Goal: Transaction & Acquisition: Download file/media

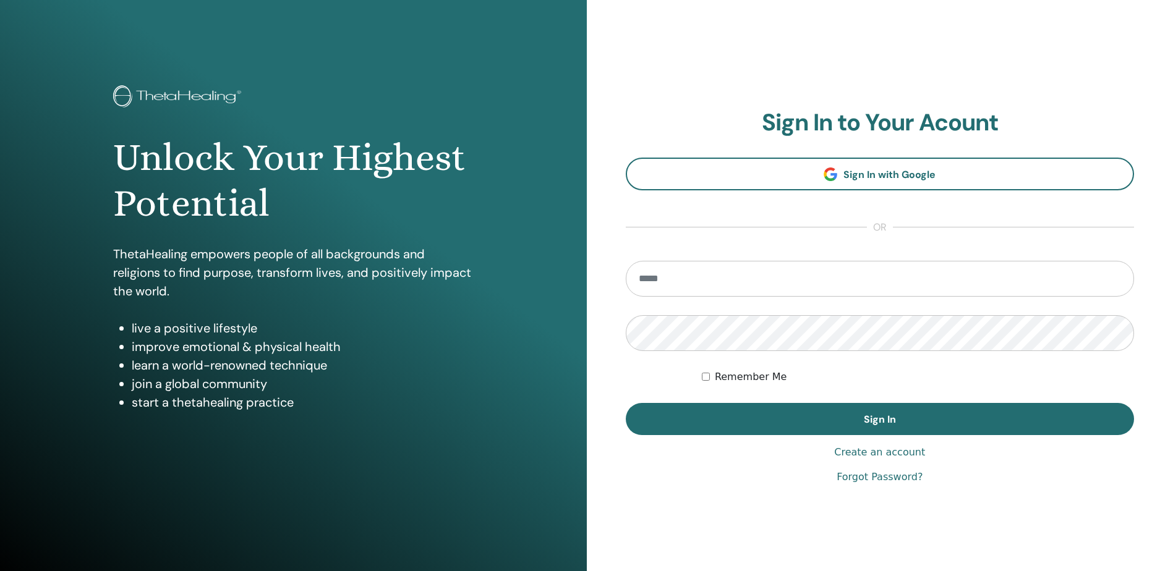
click at [708, 277] on input "email" at bounding box center [880, 279] width 509 height 36
type input "**********"
click at [626, 403] on button "Sign In" at bounding box center [880, 419] width 509 height 32
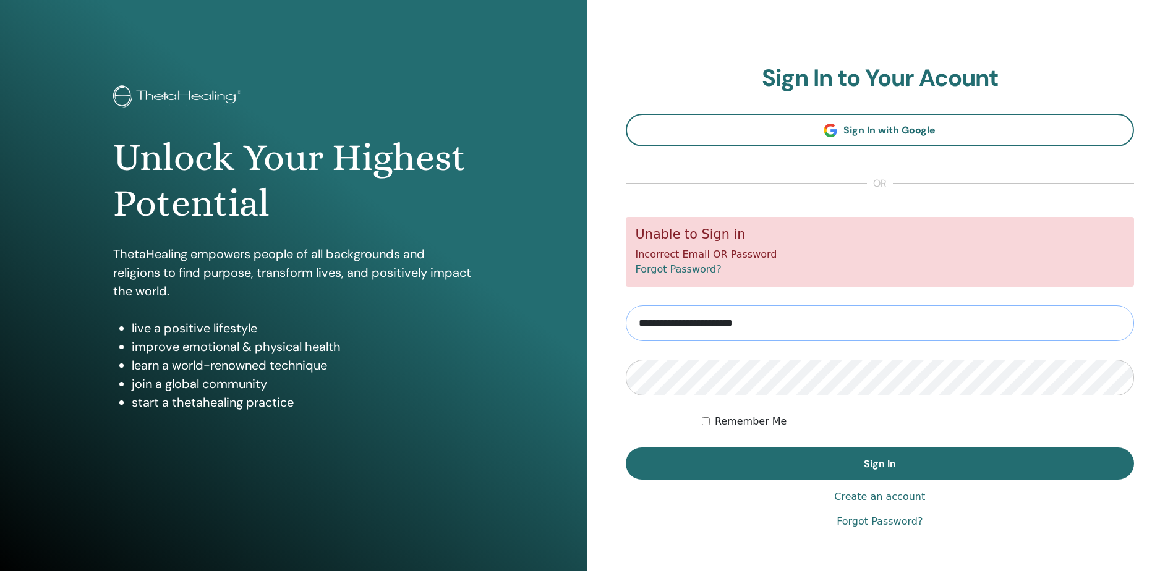
click at [789, 338] on input "**********" at bounding box center [880, 324] width 509 height 36
type input "**********"
click at [626, 448] on button "Sign In" at bounding box center [880, 464] width 509 height 32
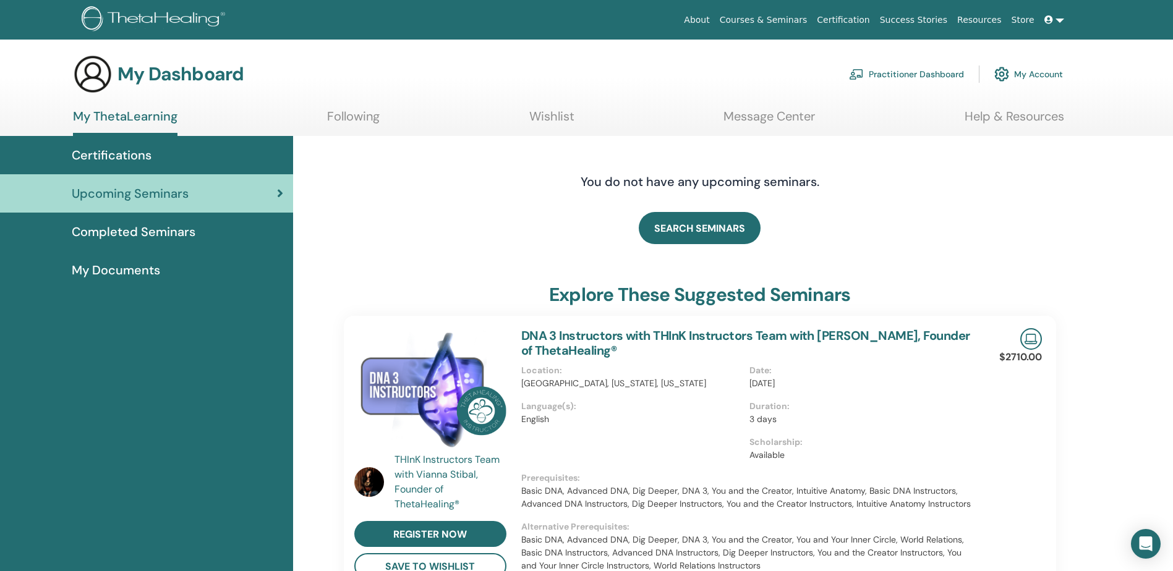
click at [144, 161] on span "Certifications" at bounding box center [112, 155] width 80 height 19
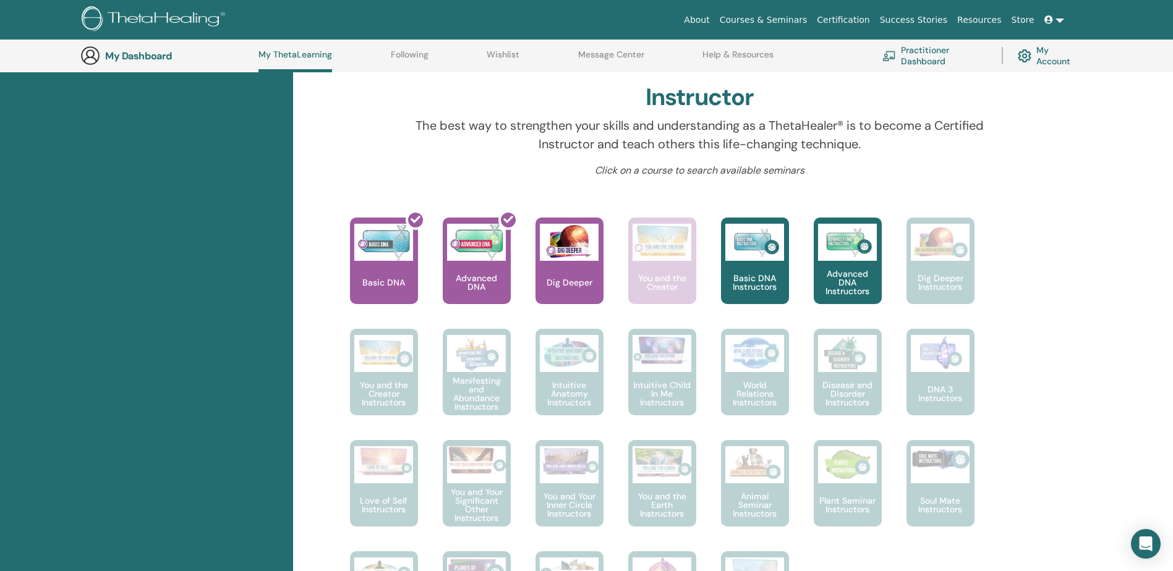
scroll to position [404, 0]
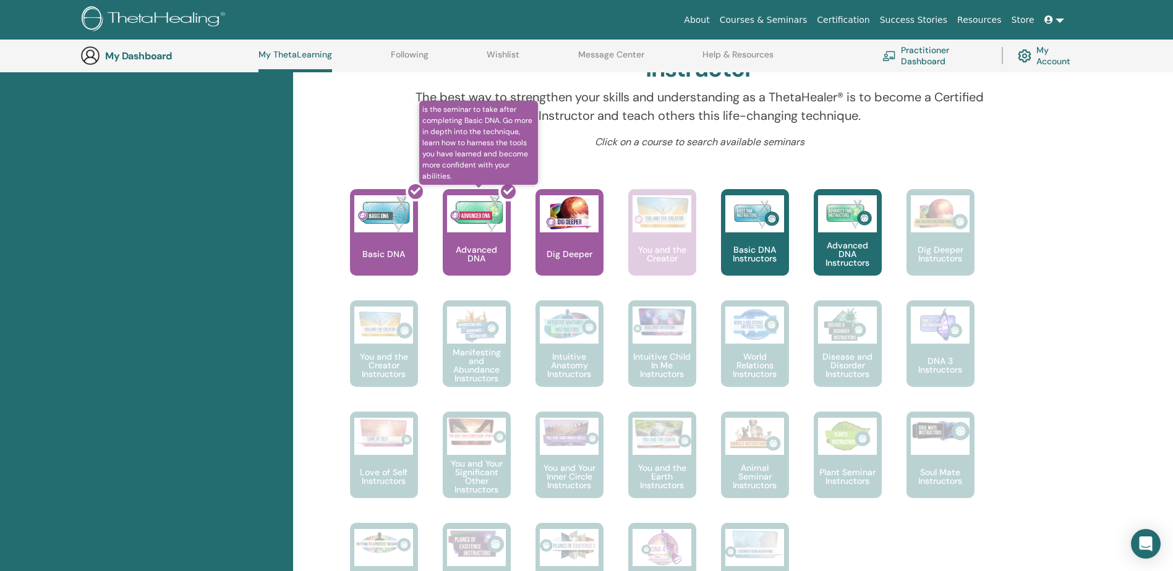
click at [474, 240] on div at bounding box center [484, 237] width 68 height 111
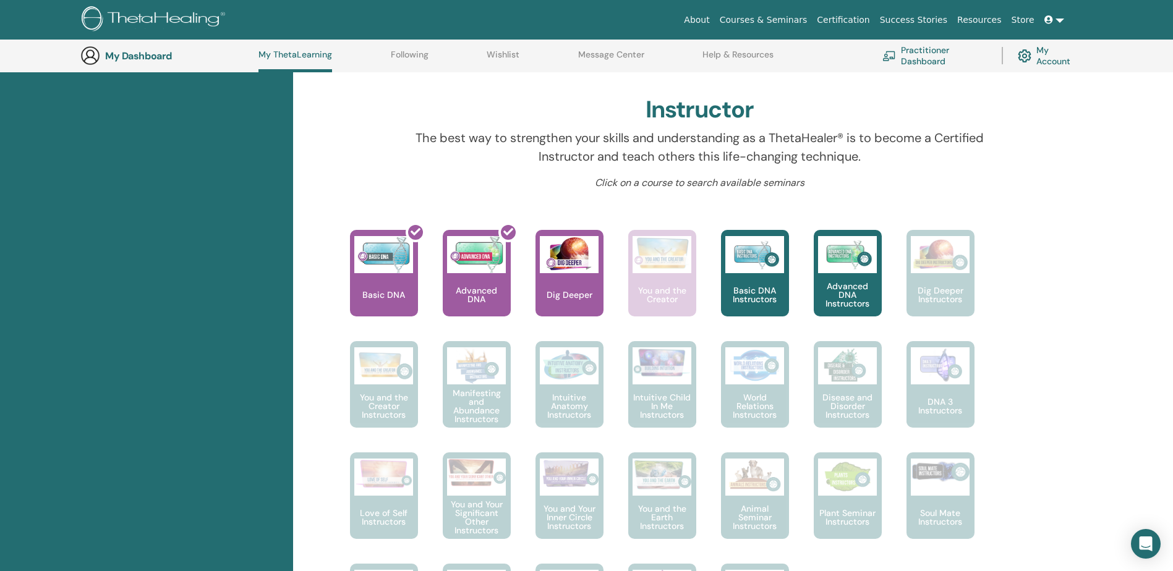
scroll to position [342, 0]
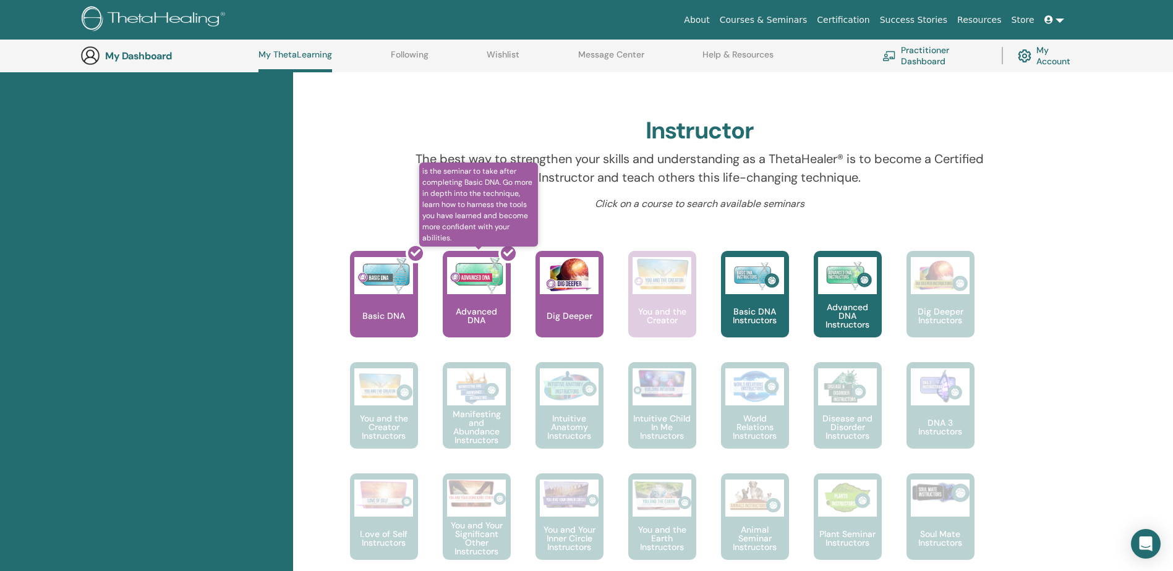
click at [461, 270] on div at bounding box center [484, 299] width 68 height 111
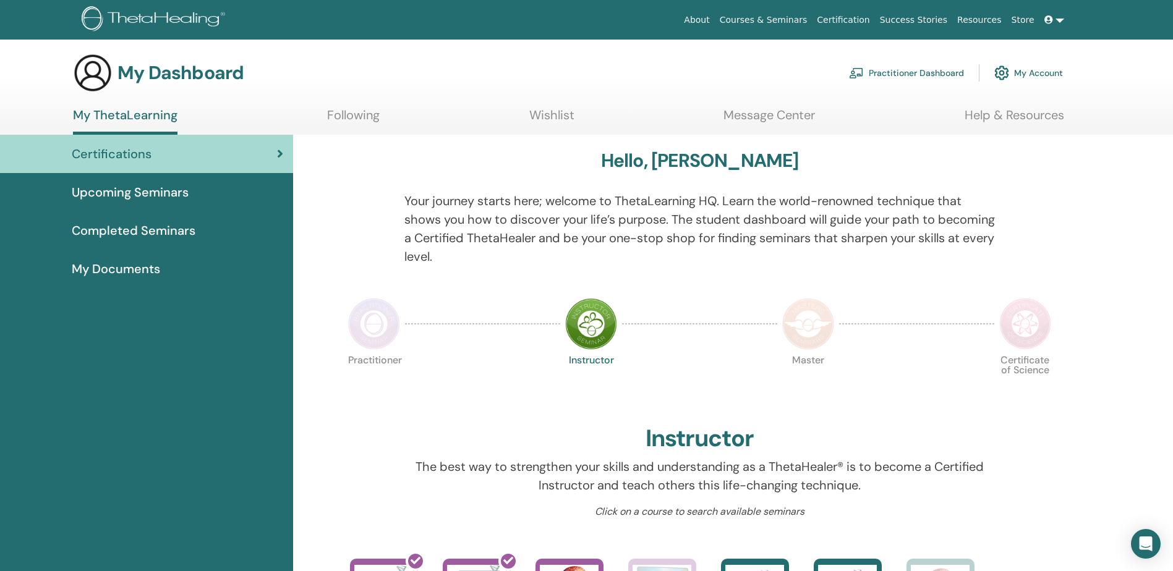
scroll to position [0, 0]
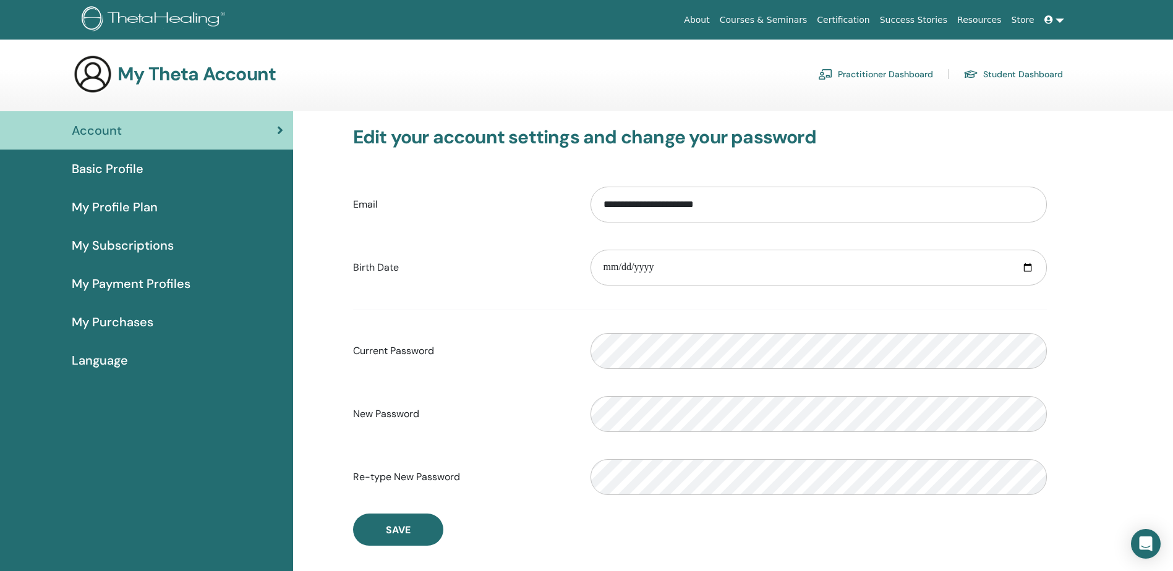
click at [898, 80] on link "Practitioner Dashboard" at bounding box center [875, 74] width 115 height 20
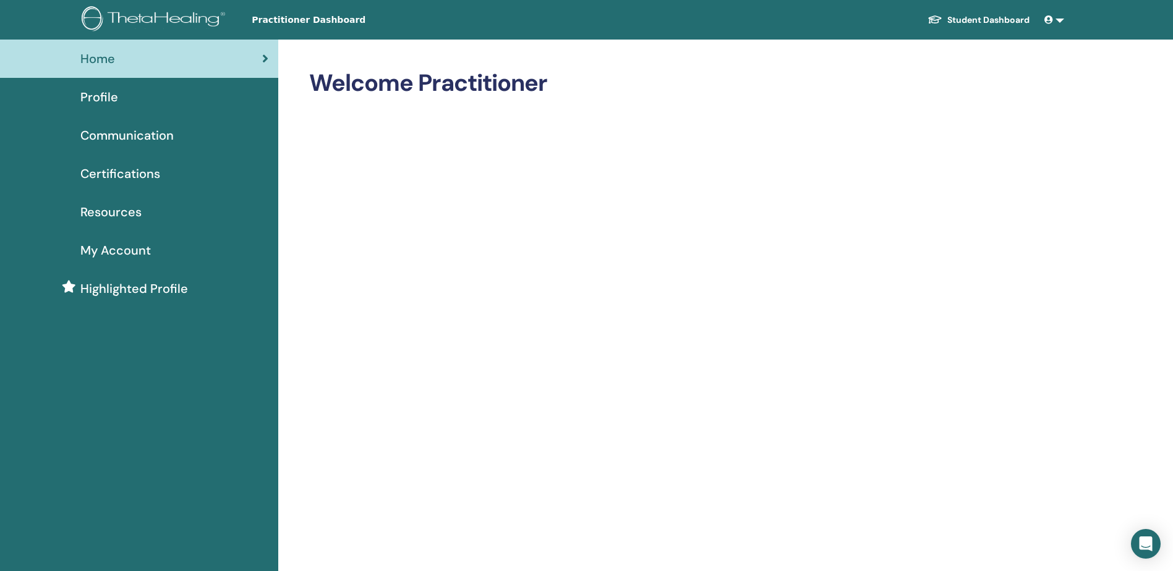
click at [148, 103] on div "Profile" at bounding box center [139, 97] width 259 height 19
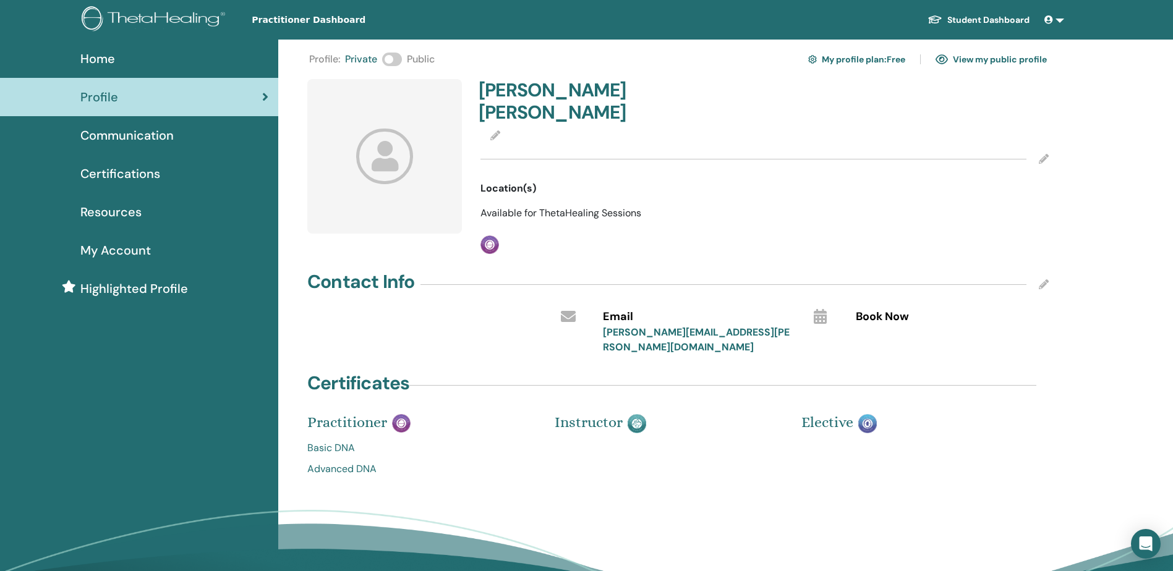
click at [355, 462] on link "Advanced DNA" at bounding box center [421, 469] width 229 height 15
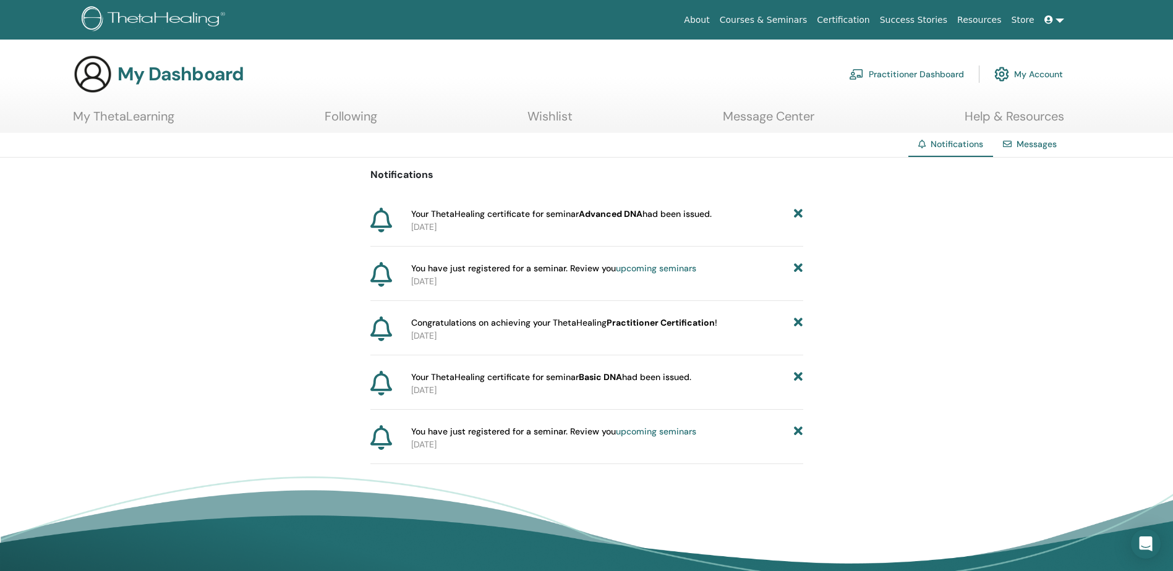
click at [613, 218] on b "Advanced DNA" at bounding box center [611, 213] width 64 height 11
click at [445, 224] on p "2025-08-30" at bounding box center [607, 227] width 392 height 13
click at [1058, 158] on div "Notifications Your ThetaHealing certificate for seminar Advanced DNA had been i…" at bounding box center [586, 311] width 1173 height 307
click at [1052, 146] on link "Messages" at bounding box center [1037, 144] width 40 height 11
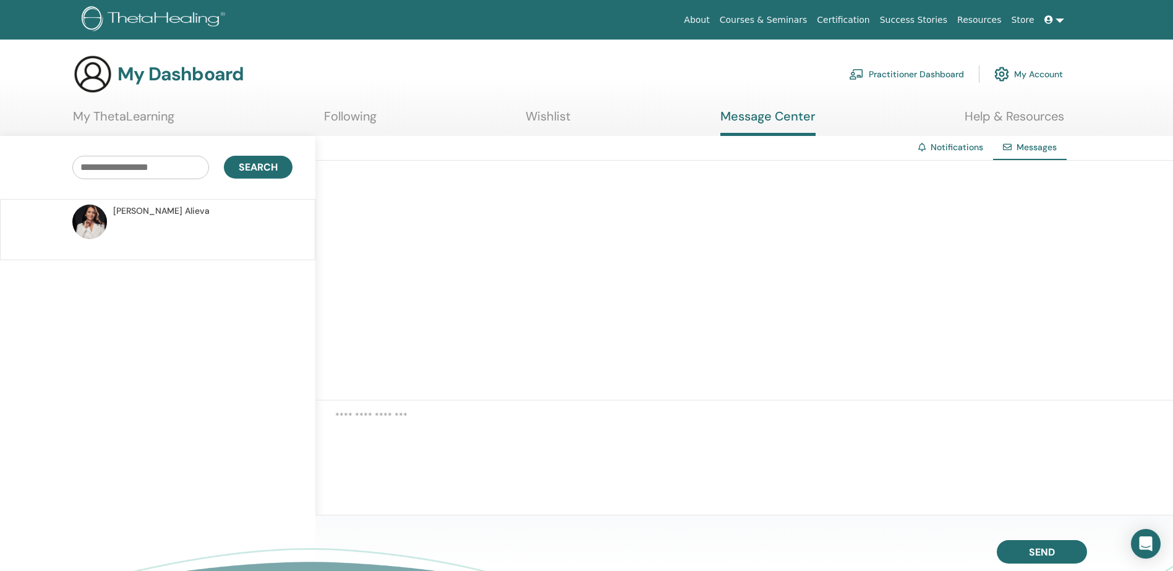
click at [197, 226] on p at bounding box center [202, 236] width 179 height 37
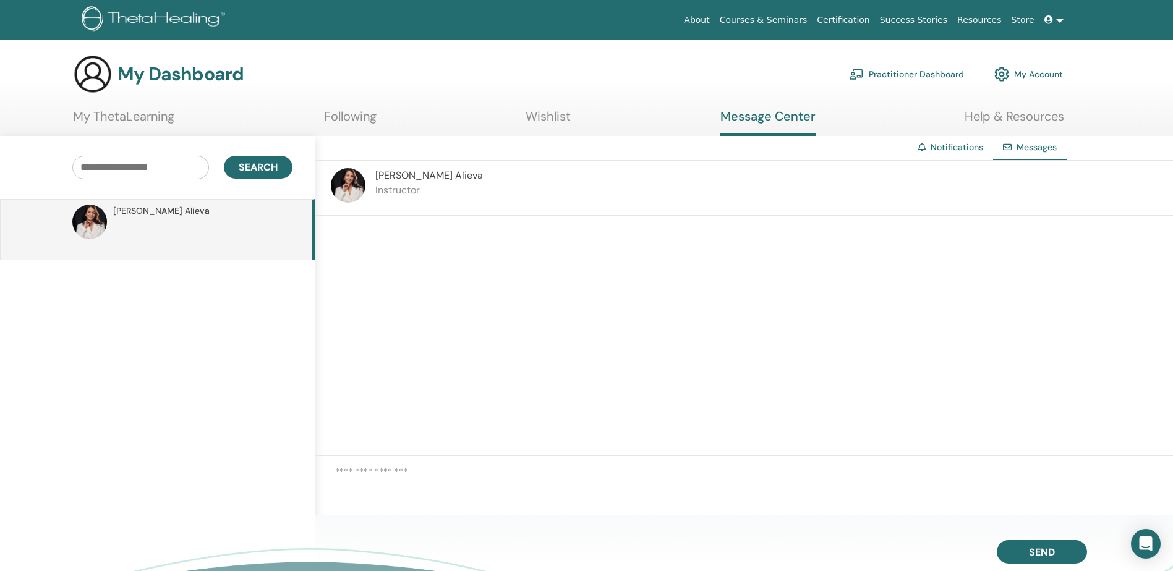
click at [722, 195] on div "Elena Alieva Instructor" at bounding box center [744, 189] width 858 height 56
click at [412, 187] on p "Instructor" at bounding box center [429, 190] width 108 height 15
click at [1063, 20] on link at bounding box center [1055, 20] width 30 height 23
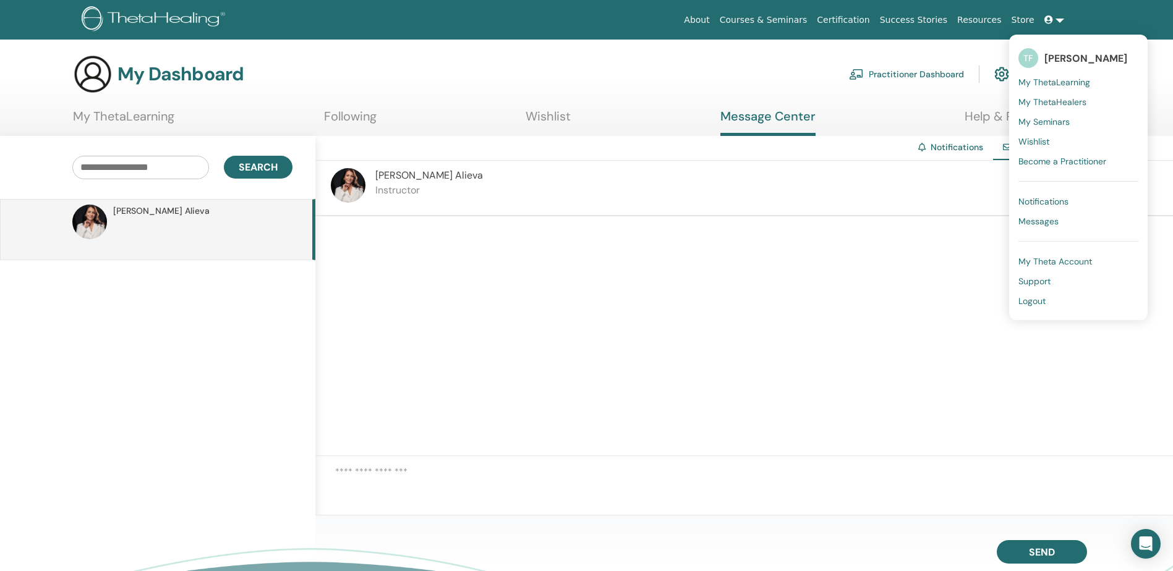
click at [1042, 202] on span "Notifications" at bounding box center [1044, 201] width 50 height 11
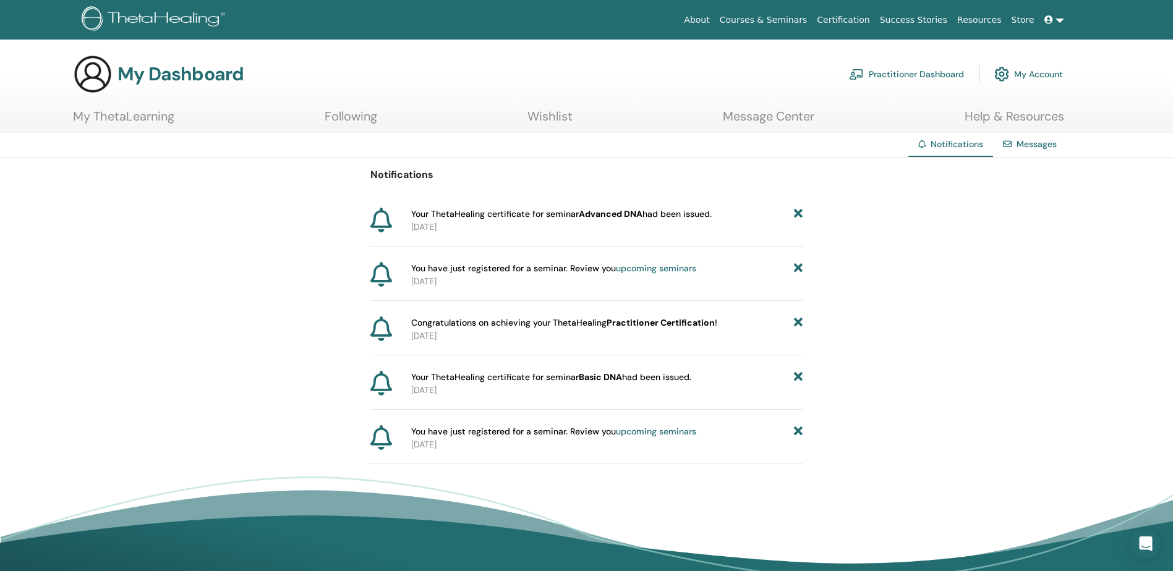
click at [510, 235] on div "Your ThetaHealing certificate for seminar Advanced DNA had been issued. 2025-08…" at bounding box center [586, 227] width 433 height 39
drag, startPoint x: 479, startPoint y: 212, endPoint x: 674, endPoint y: 215, distance: 195.4
click at [674, 215] on span "Your ThetaHealing certificate for seminar Advanced DNA had been issued." at bounding box center [561, 214] width 301 height 13
click at [135, 116] on link "My ThetaLearning" at bounding box center [123, 121] width 101 height 24
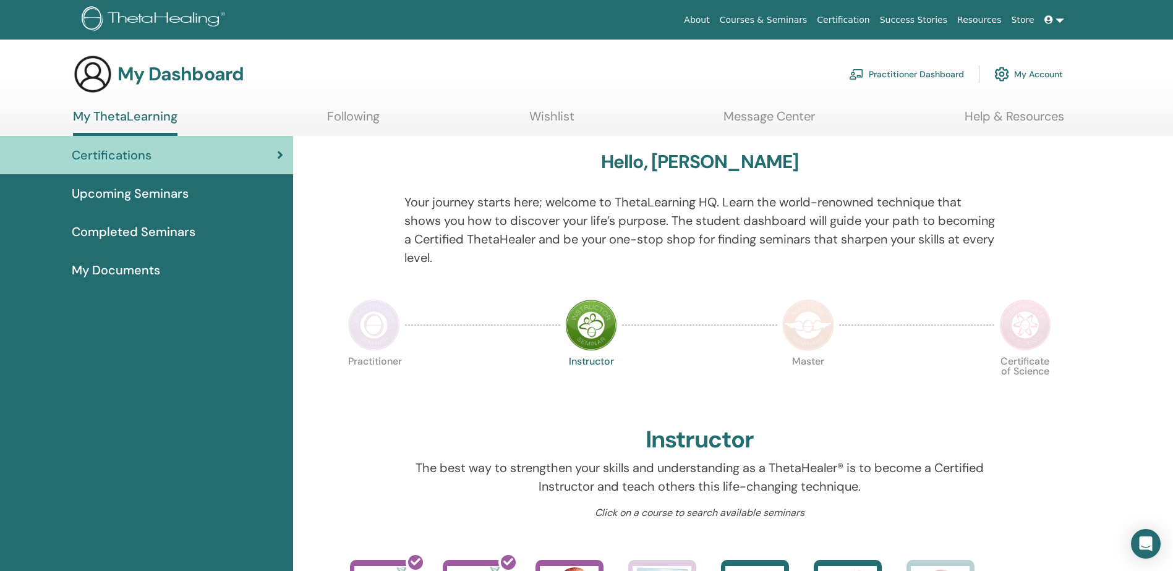
click at [217, 151] on div "Certifications" at bounding box center [146, 155] width 273 height 19
click at [592, 328] on img at bounding box center [591, 325] width 52 height 52
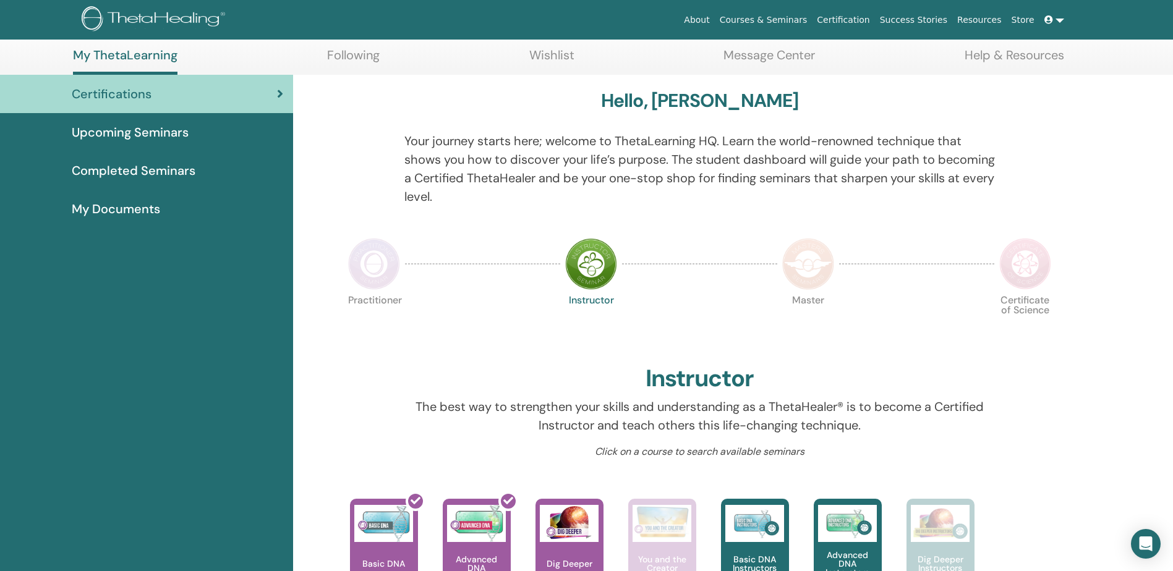
scroll to position [62, 0]
click at [608, 254] on img at bounding box center [591, 263] width 52 height 52
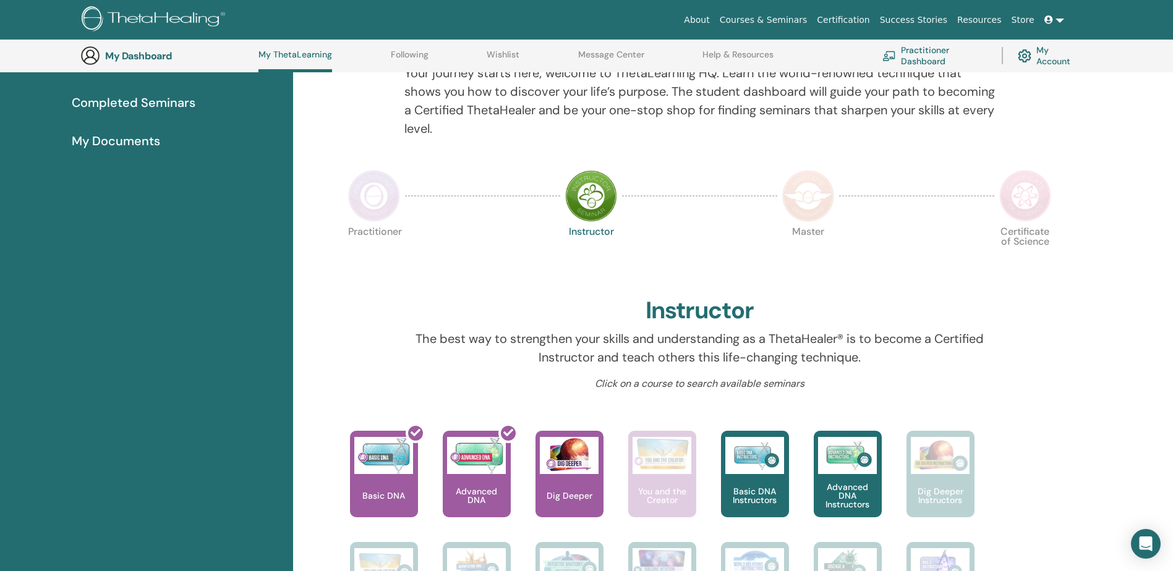
scroll to position [218, 0]
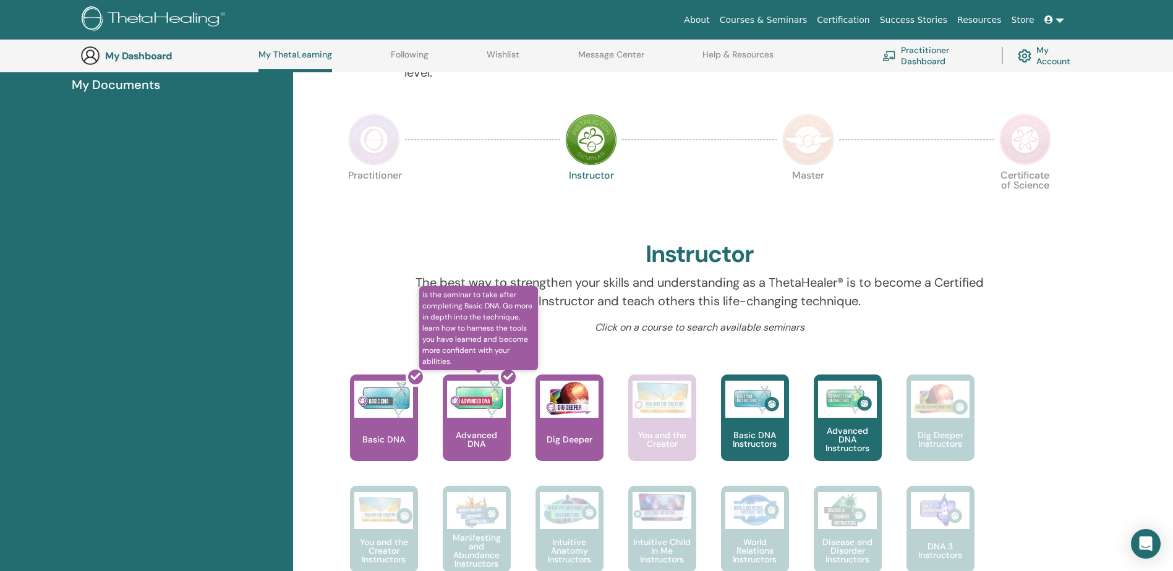
click at [474, 391] on div at bounding box center [484, 422] width 68 height 111
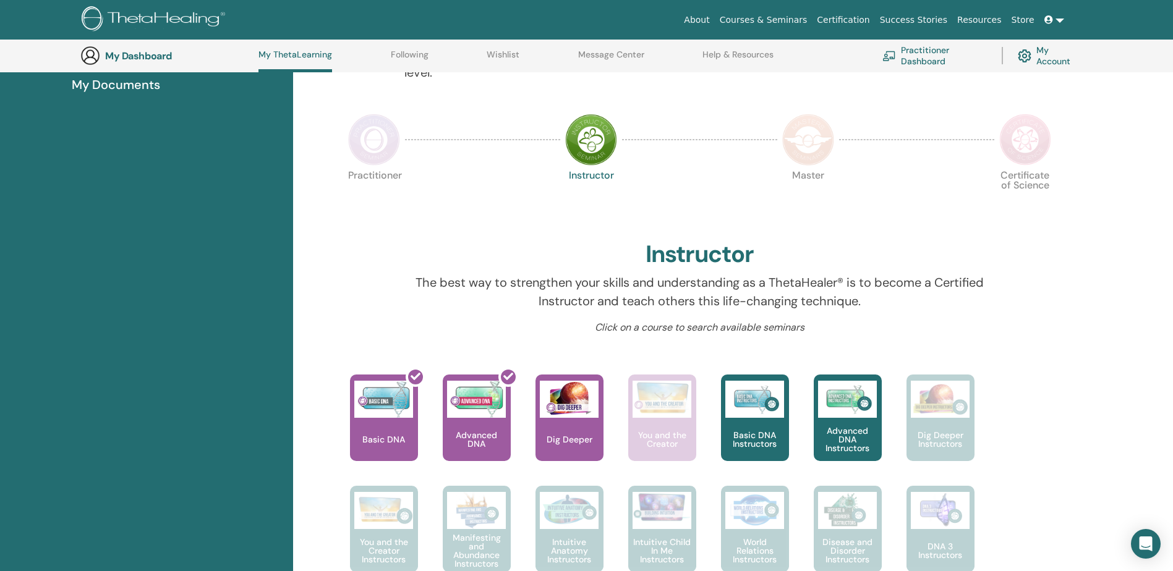
click at [632, 328] on p "Click on a course to search available seminars" at bounding box center [699, 327] width 591 height 15
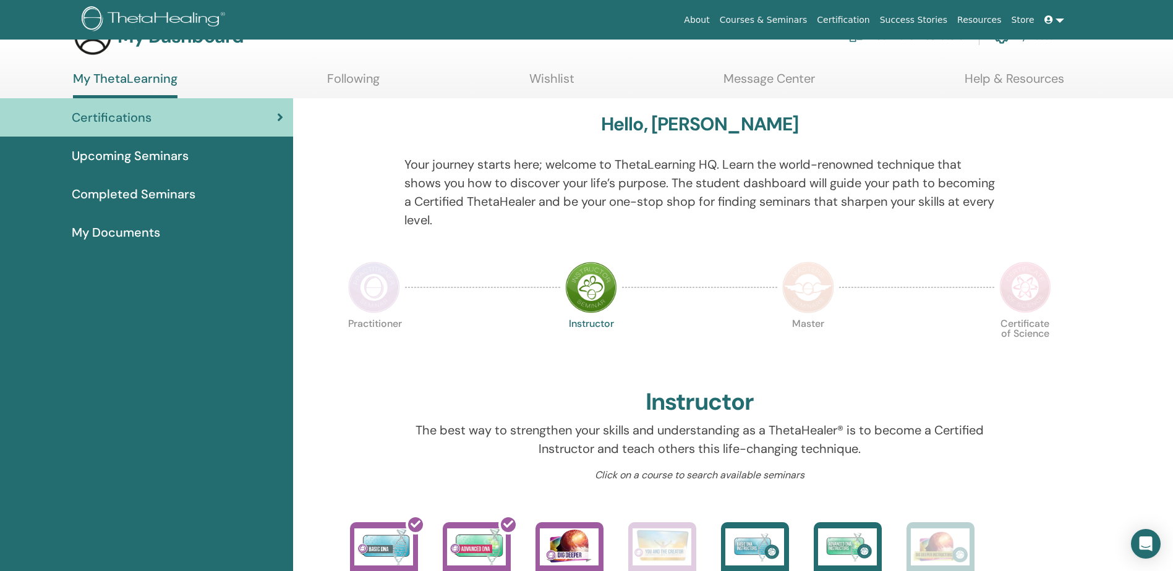
scroll to position [0, 0]
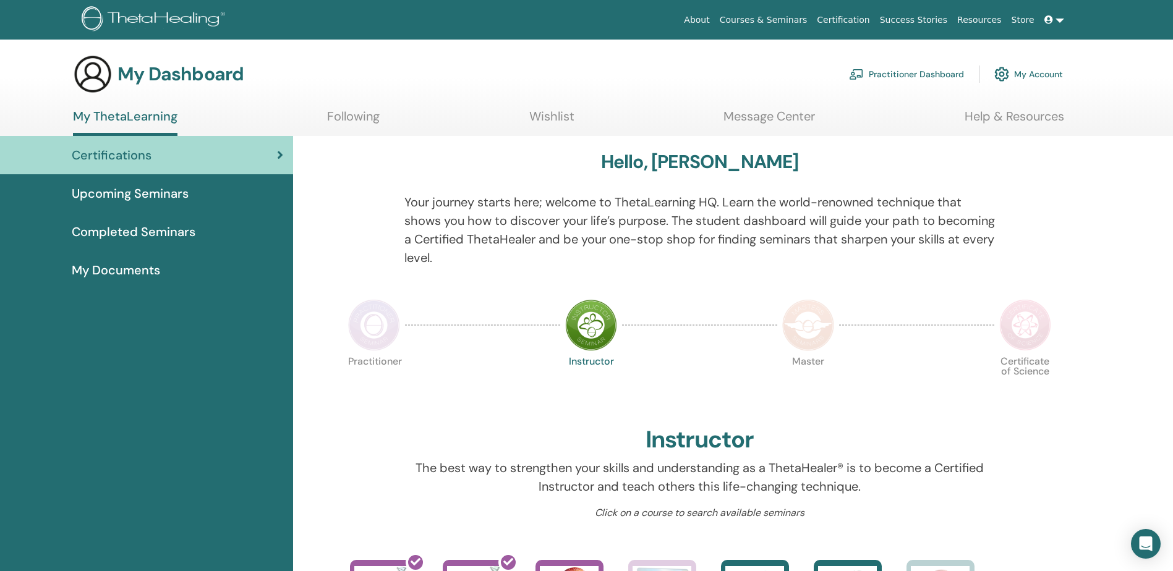
click at [1059, 16] on link at bounding box center [1055, 20] width 30 height 23
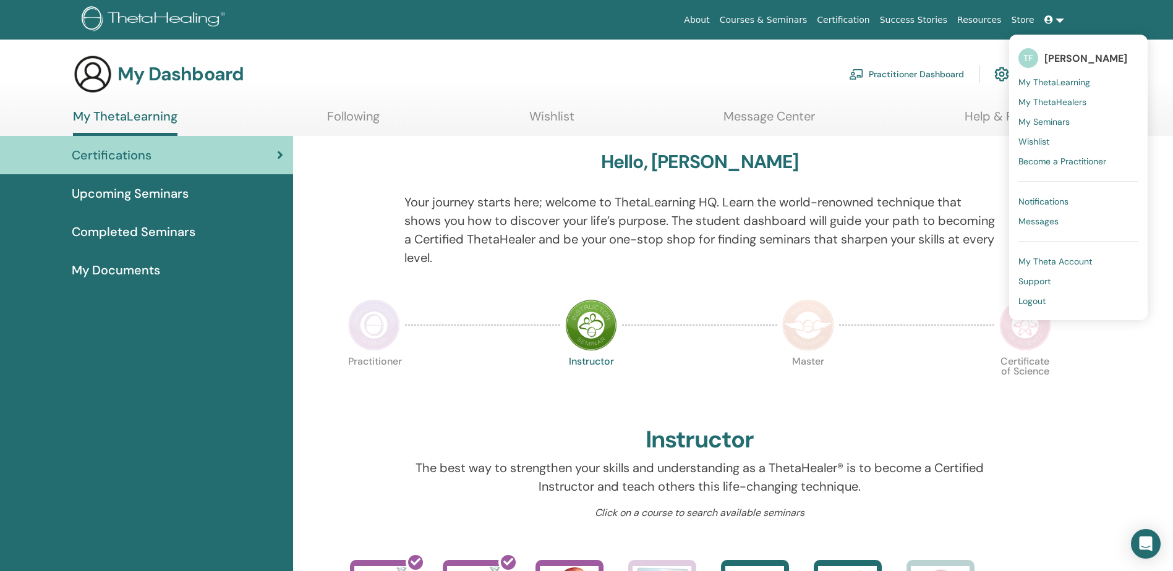
click at [1049, 122] on span "My Seminars" at bounding box center [1044, 121] width 51 height 11
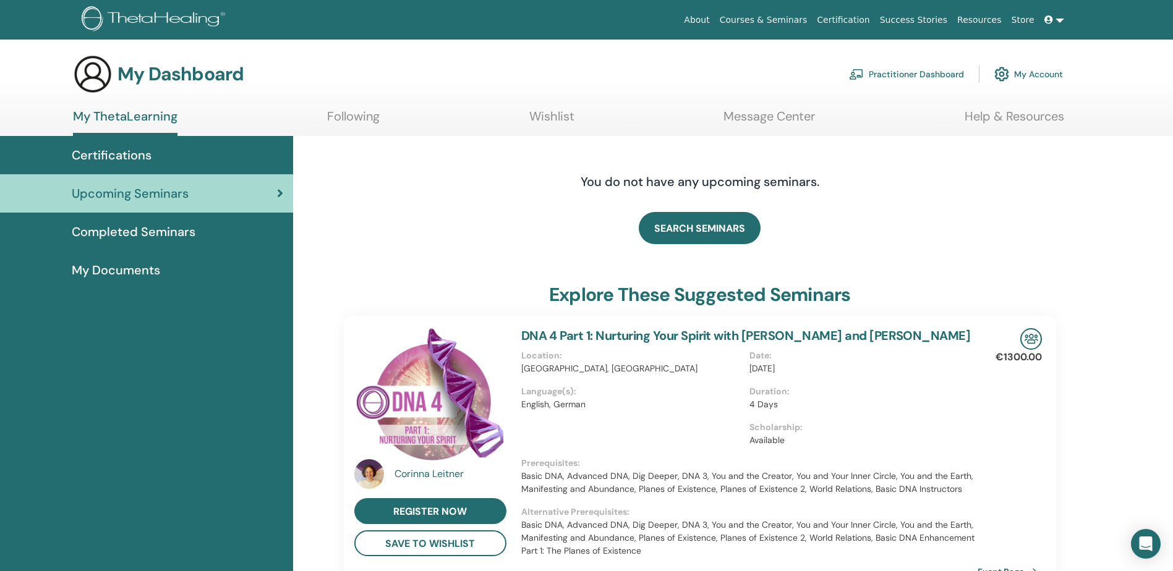
click at [208, 229] on div "Completed Seminars" at bounding box center [146, 232] width 273 height 19
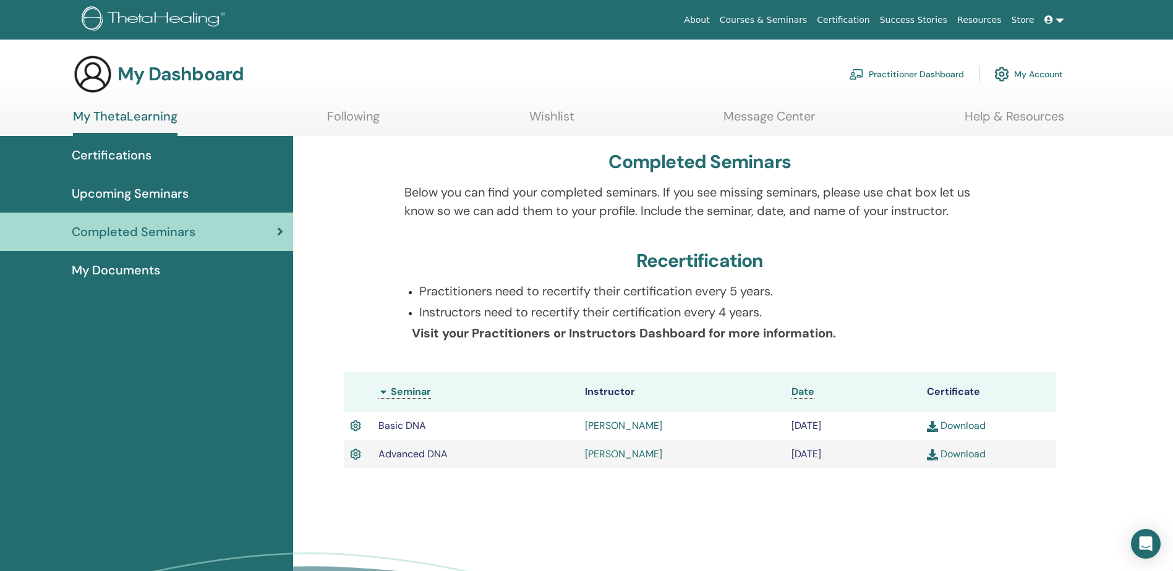
click at [960, 457] on link "Download" at bounding box center [956, 454] width 59 height 13
